Goal: Information Seeking & Learning: Find specific fact

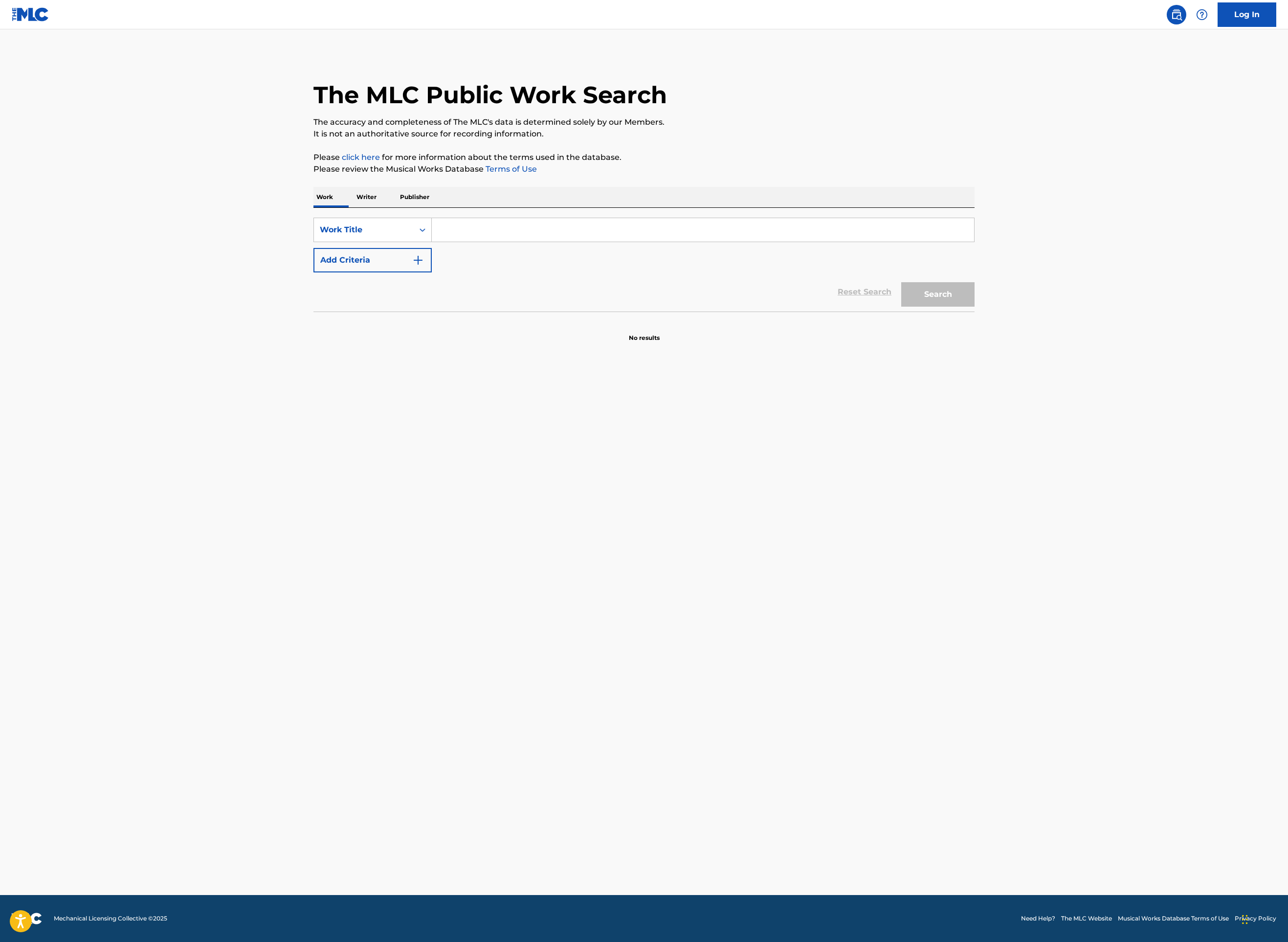
click at [432, 242] on input "Search Form" at bounding box center [703, 229] width 543 height 24
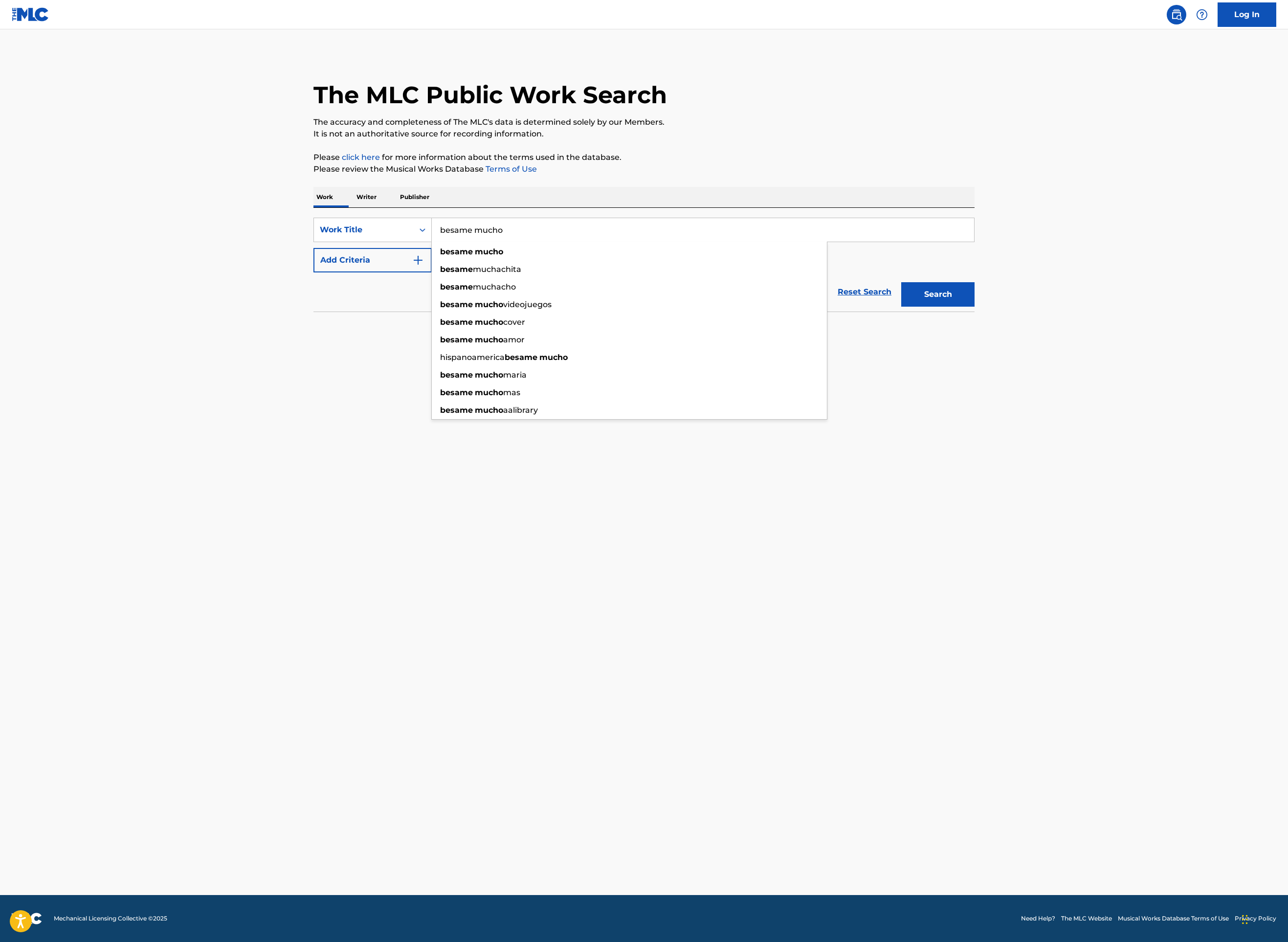
type input "besame mucho"
click at [413, 266] on img "Search Form" at bounding box center [419, 260] width 11 height 11
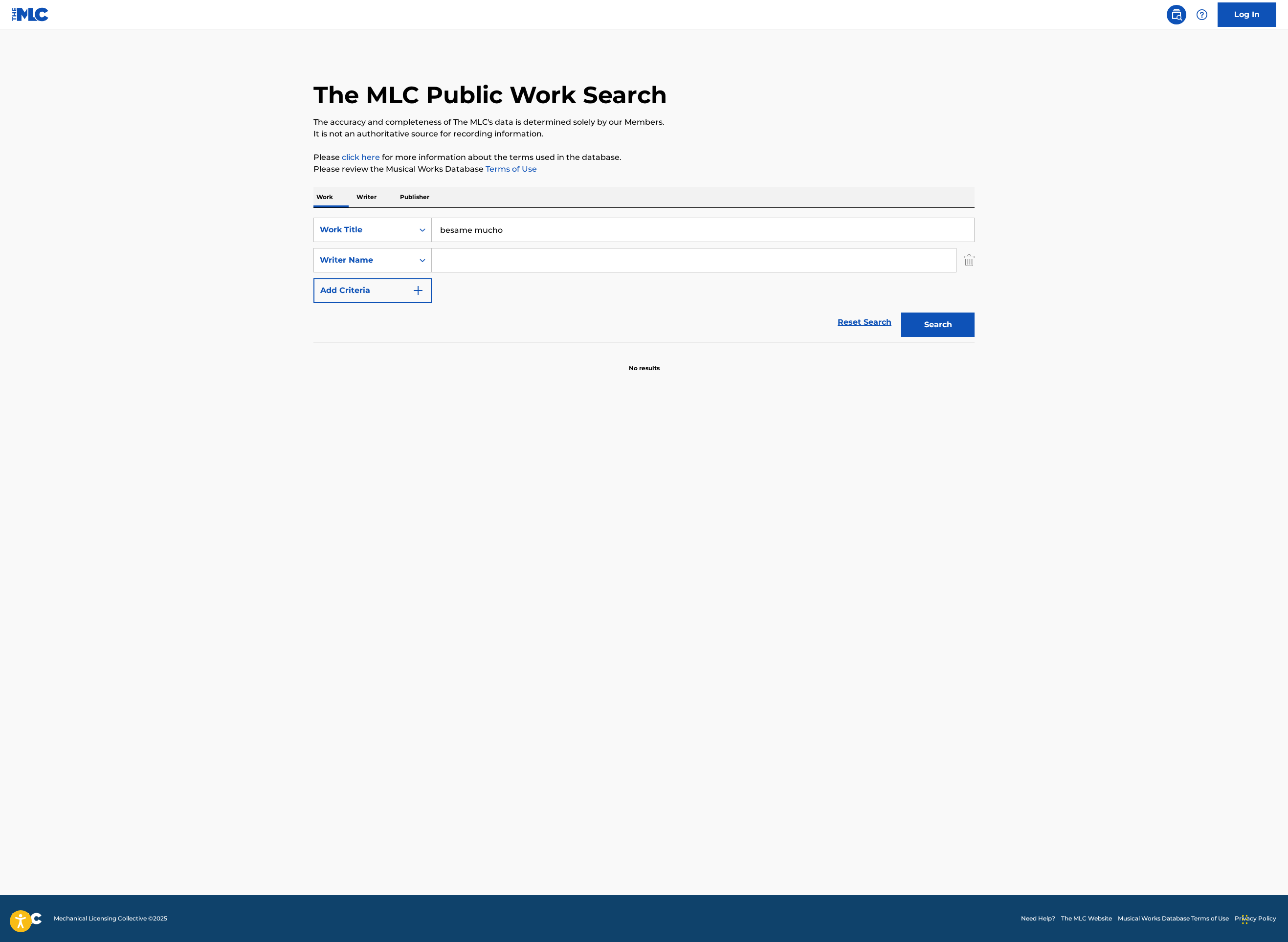
click at [432, 272] on input "Search Form" at bounding box center [694, 260] width 525 height 24
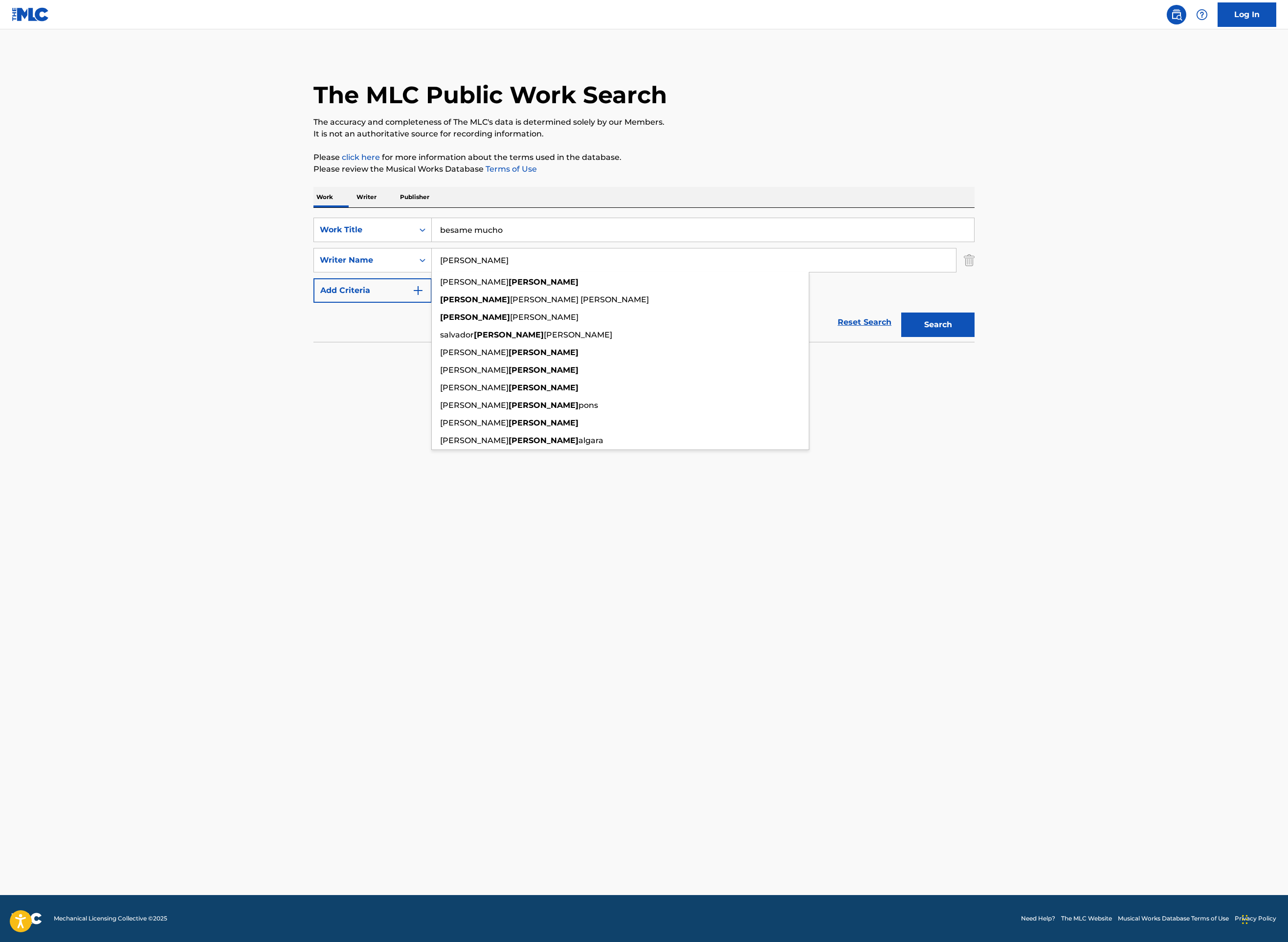
type input "[PERSON_NAME]"
click at [975, 337] on button "Search" at bounding box center [937, 325] width 74 height 25
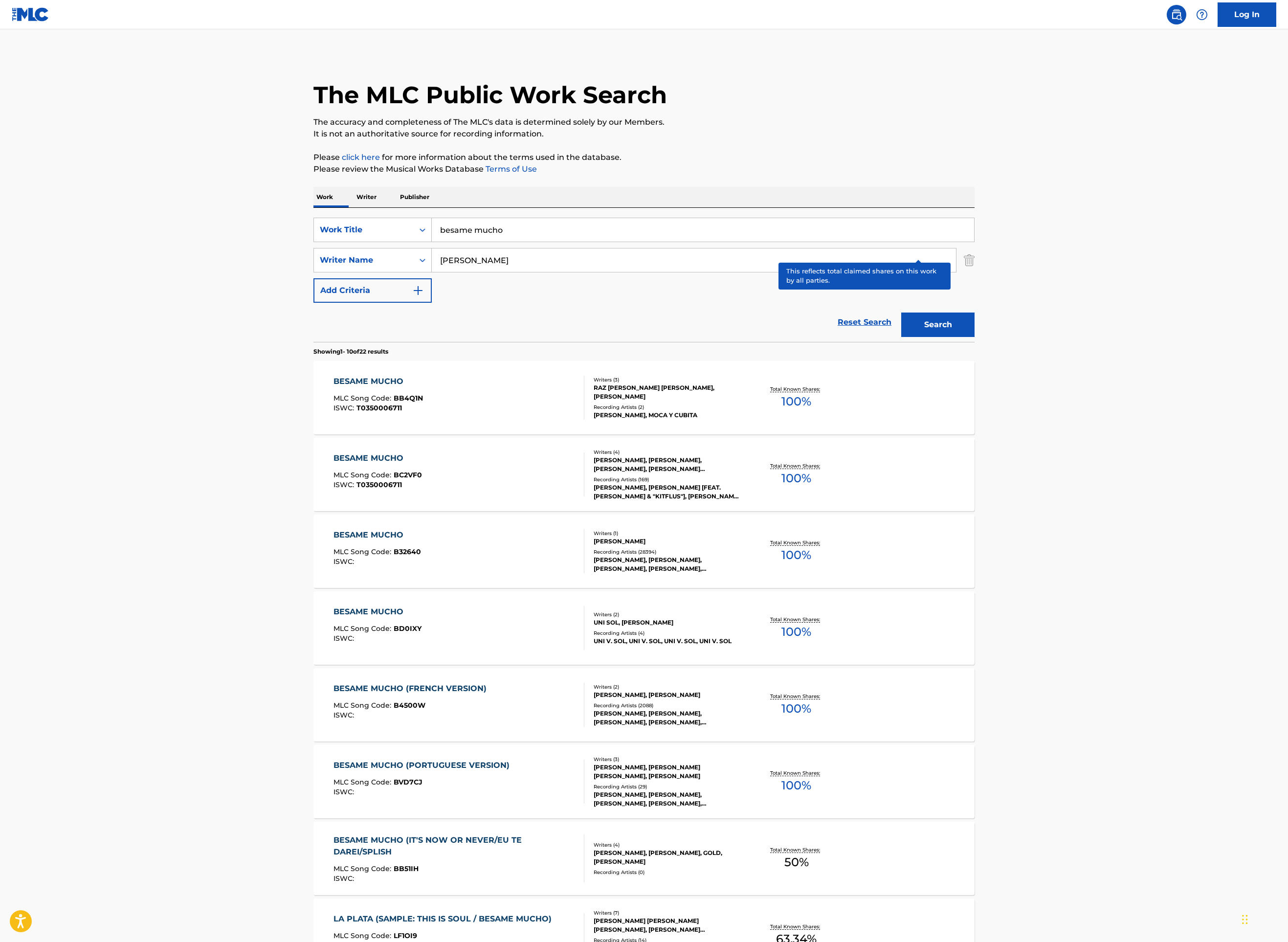
click at [823, 393] on p "Total Known Shares:" at bounding box center [796, 389] width 53 height 8
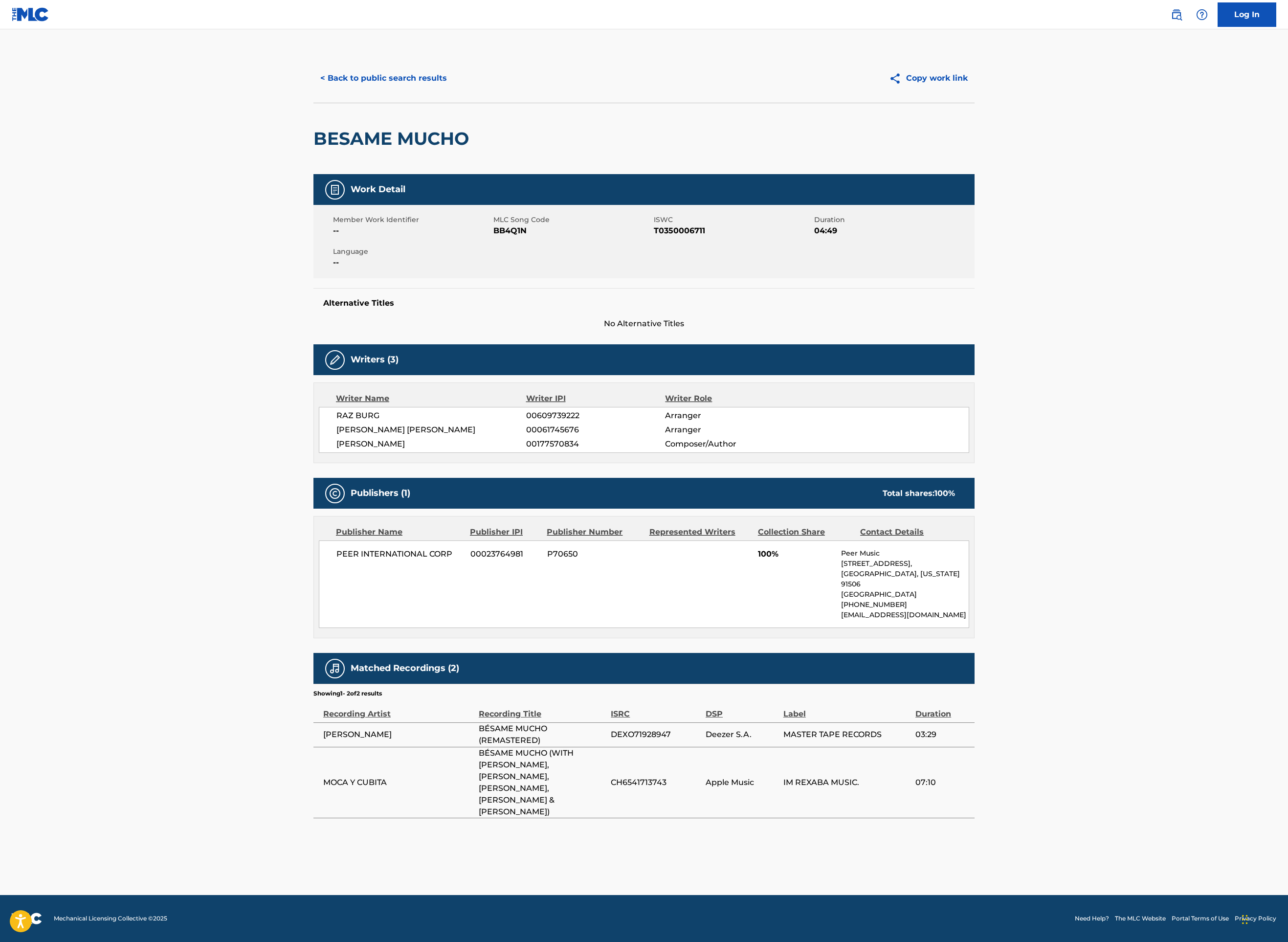
click at [313, 91] on button "< Back to public search results" at bounding box center [383, 78] width 140 height 25
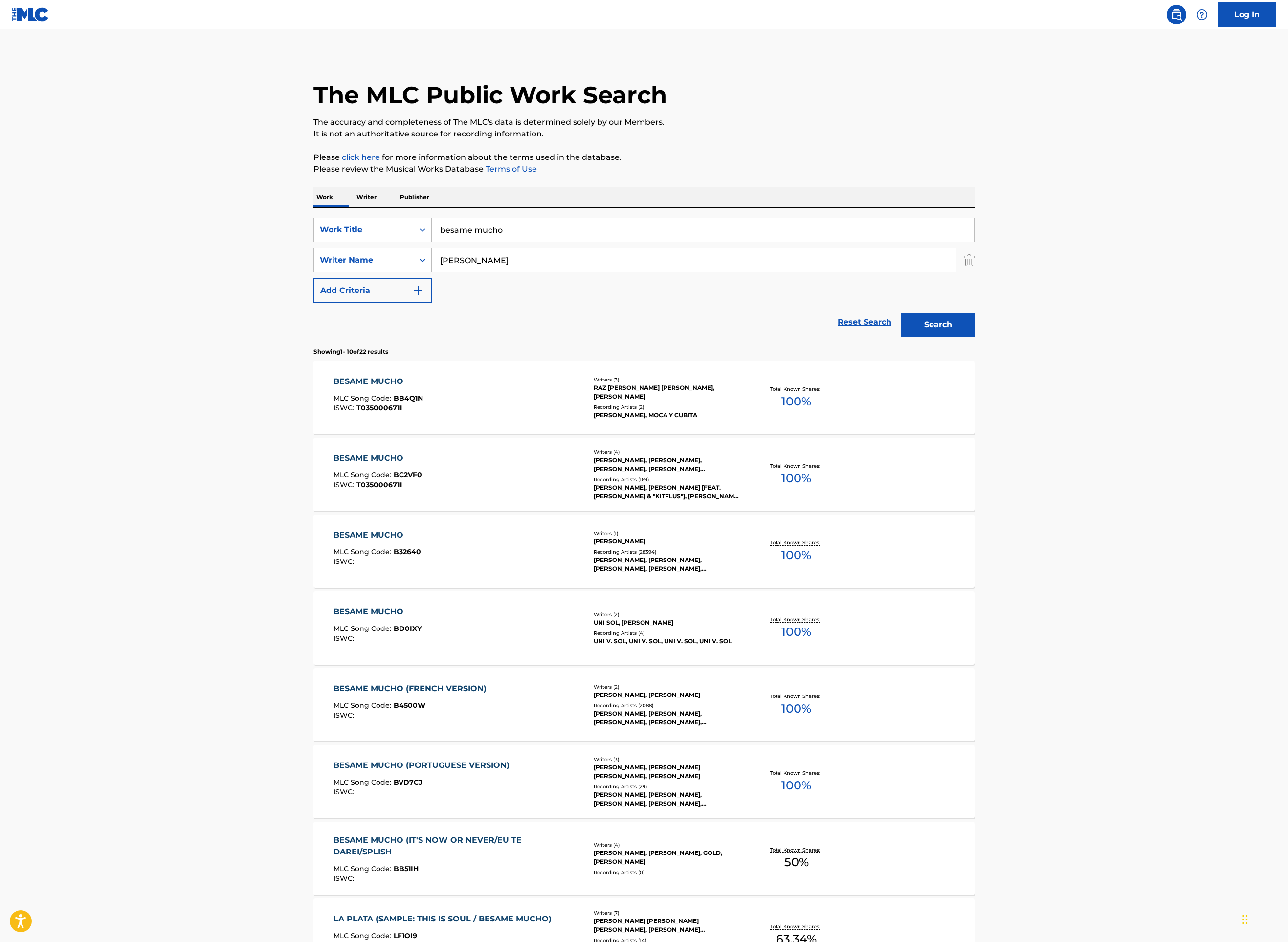
drag, startPoint x: 369, startPoint y: 354, endPoint x: 198, endPoint y: 321, distance: 174.2
click at [313, 321] on div "SearchWithCriteriaf05eefd2-6356-4153-8768-3f7cac5e5605 Work Title besame mucho …" at bounding box center [644, 275] width 661 height 134
type input "bemba colora"
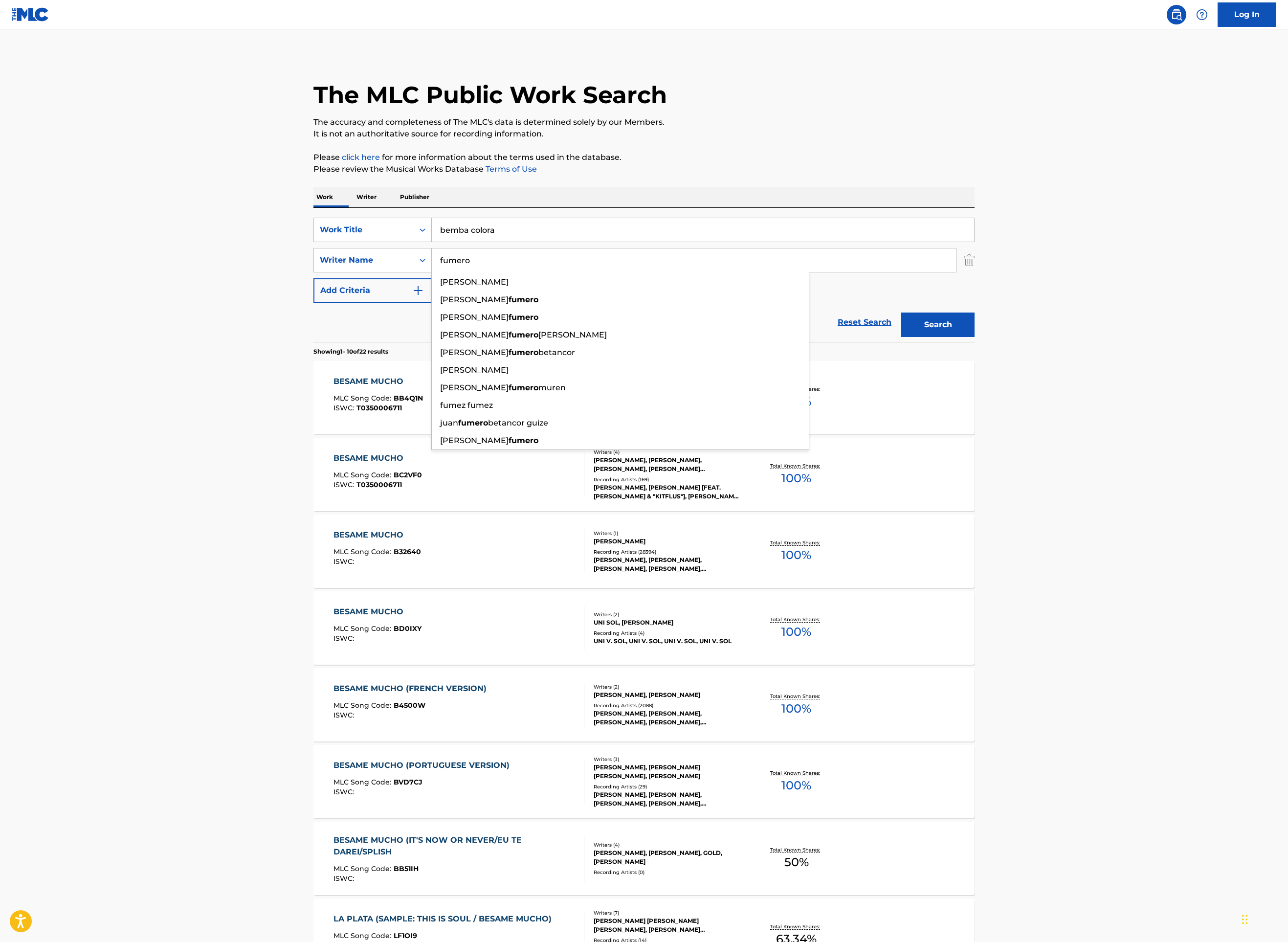
click at [975, 337] on button "Search" at bounding box center [937, 325] width 74 height 25
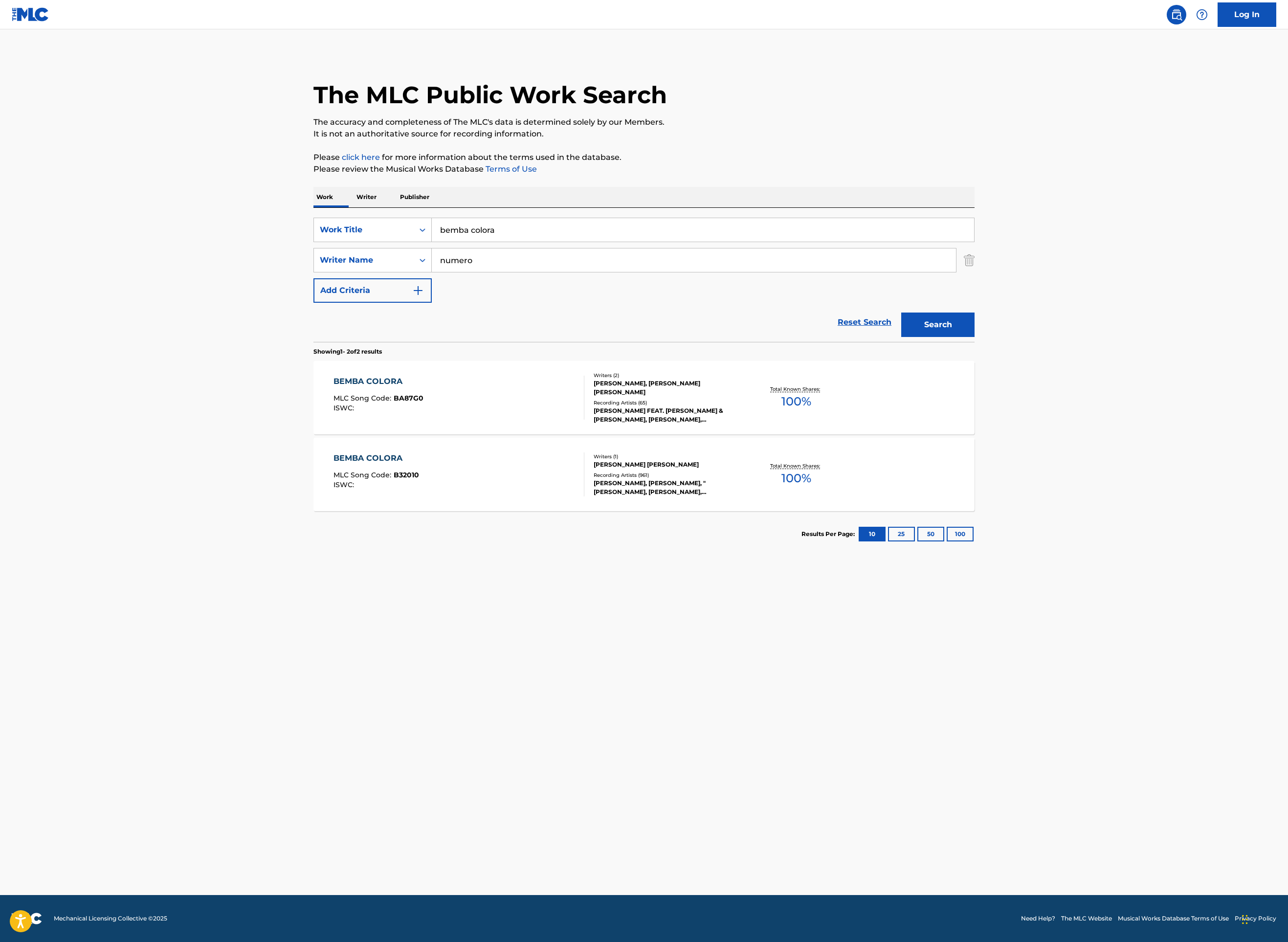
type input "[PERSON_NAME]"
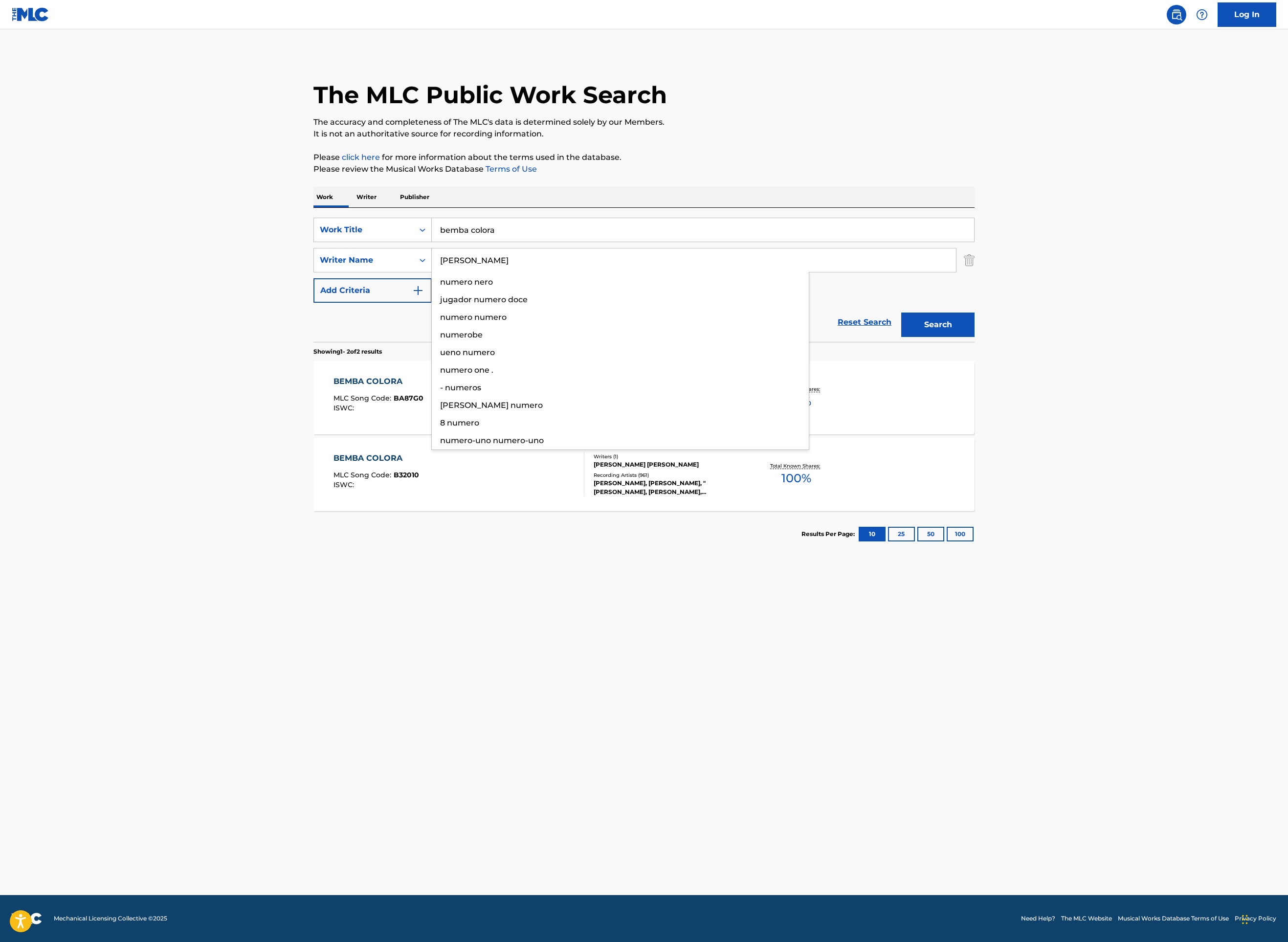
click at [302, 557] on div "The MLC Public Work Search The accuracy and completeness of The MLC's data is d…" at bounding box center [644, 305] width 685 height 503
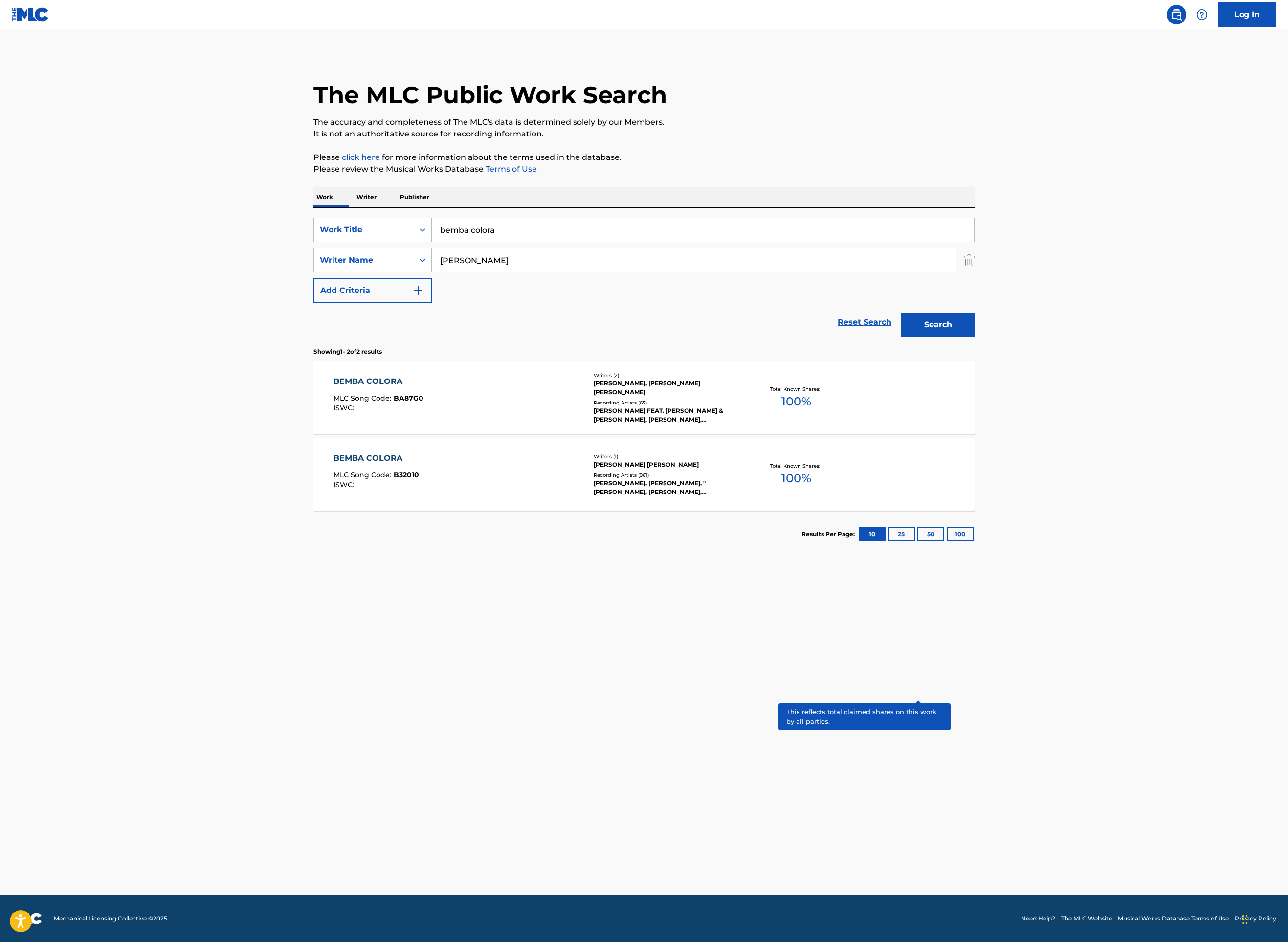
click at [823, 469] on p "Total Known Shares:" at bounding box center [796, 466] width 53 height 8
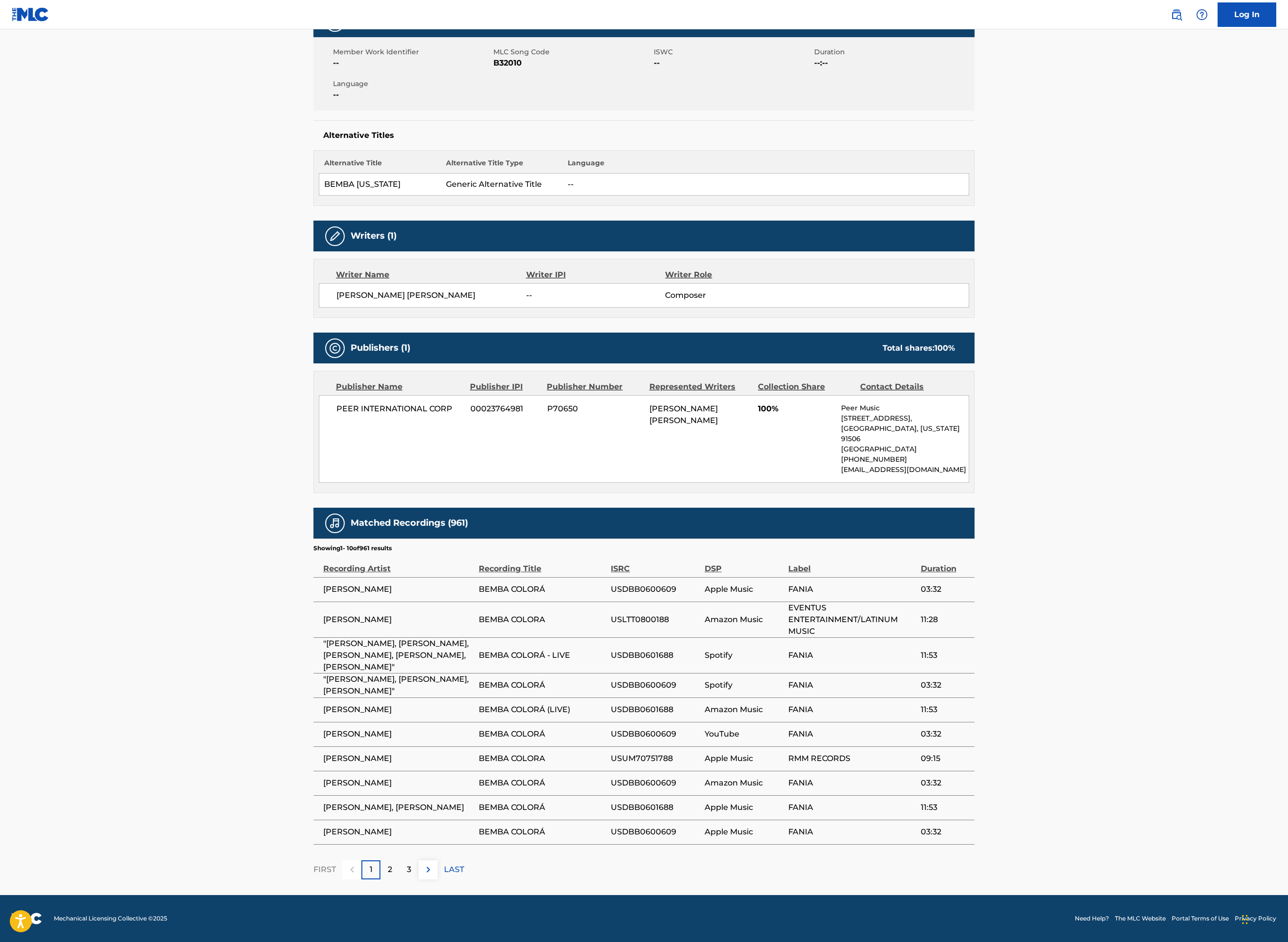
scroll to position [360, 0]
